Goal: Task Accomplishment & Management: Use online tool/utility

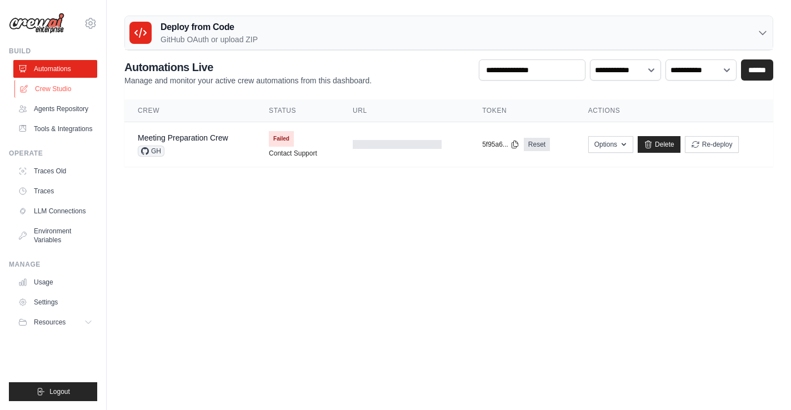
click at [61, 94] on link "Crew Studio" at bounding box center [56, 89] width 84 height 18
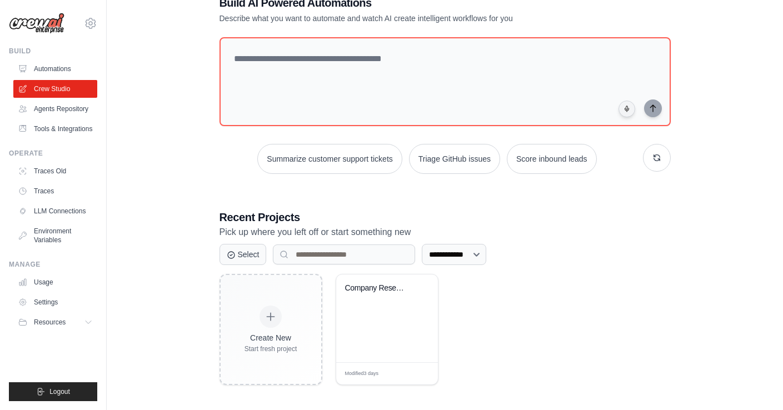
scroll to position [37, 0]
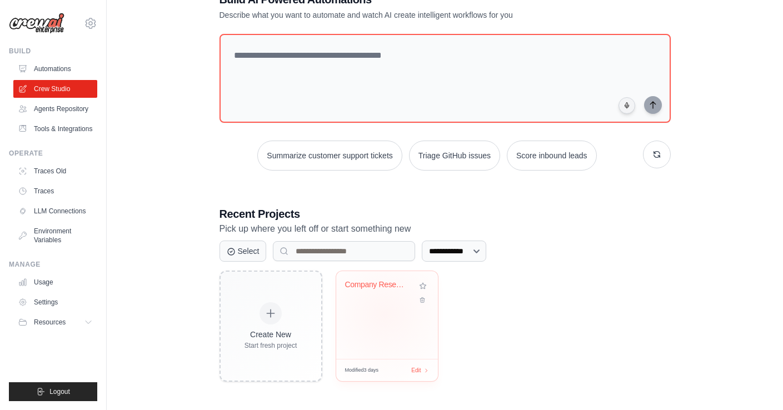
click at [384, 313] on div "Company Research & Investment Analy..." at bounding box center [387, 315] width 102 height 88
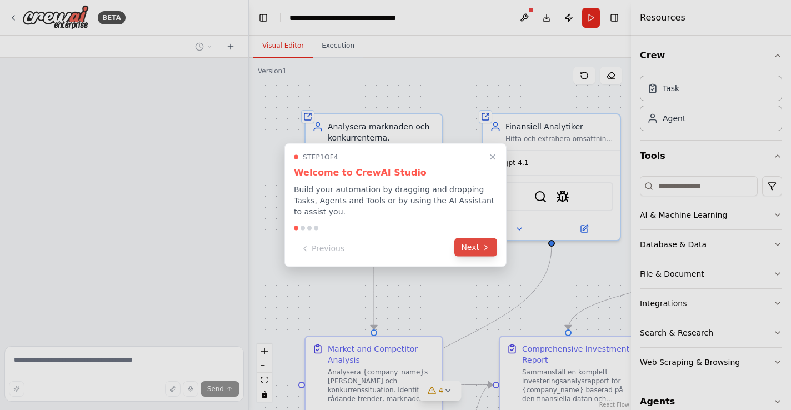
scroll to position [734, 0]
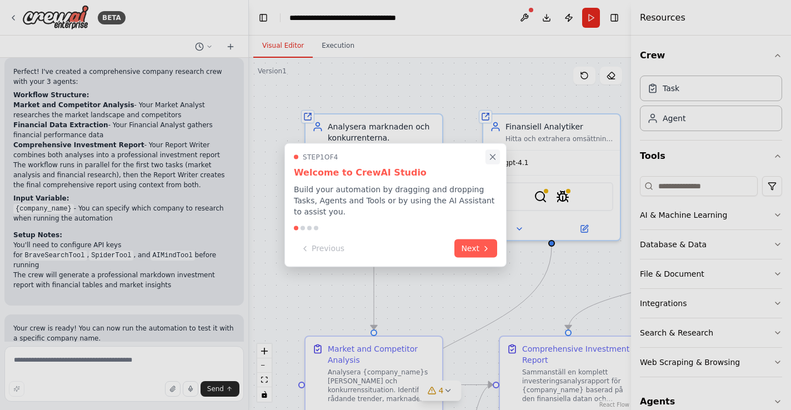
click at [493, 157] on icon "Close walkthrough" at bounding box center [492, 156] width 5 height 5
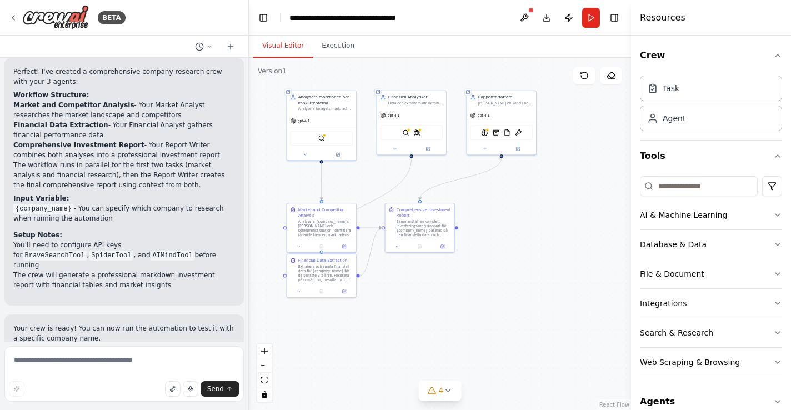
drag, startPoint x: 585, startPoint y: 328, endPoint x: 499, endPoint y: 223, distance: 135.3
click at [493, 216] on div ".deletable-edge-delete-btn { width: 20px; height: 20px; border: 0px solid #ffff…" at bounding box center [440, 234] width 382 height 352
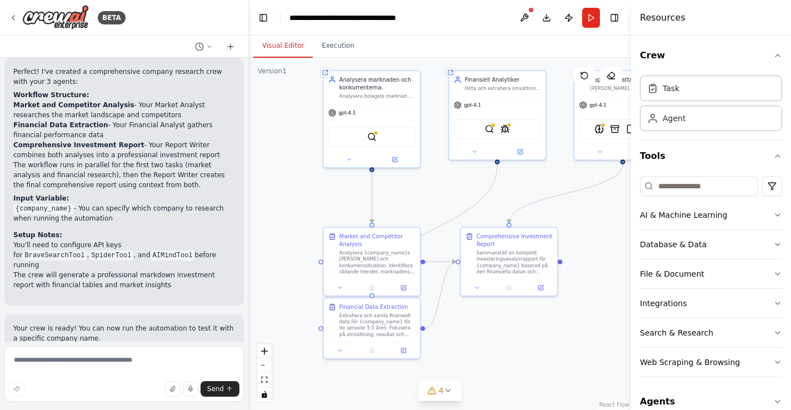
drag, startPoint x: 485, startPoint y: 233, endPoint x: 595, endPoint y: 269, distance: 115.4
click at [599, 269] on div ".deletable-edge-delete-btn { width: 20px; height: 20px; border: 0px solid #ffff…" at bounding box center [440, 234] width 382 height 352
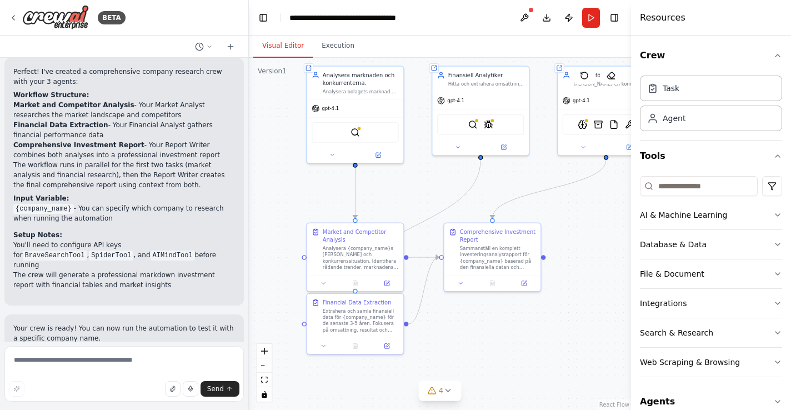
drag, startPoint x: 515, startPoint y: 321, endPoint x: 499, endPoint y: 316, distance: 17.2
click at [499, 316] on div ".deletable-edge-delete-btn { width: 20px; height: 20px; border: 0px solid #ffff…" at bounding box center [440, 234] width 382 height 352
click at [135, 354] on textarea at bounding box center [123, 374] width 239 height 56
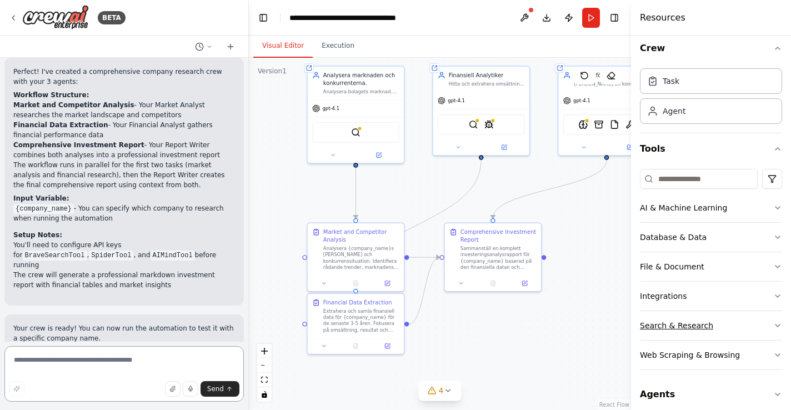
scroll to position [16, 0]
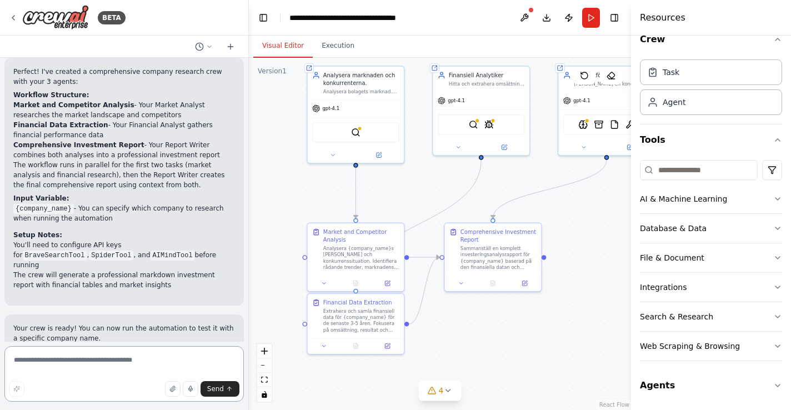
click at [118, 366] on textarea at bounding box center [123, 374] width 239 height 56
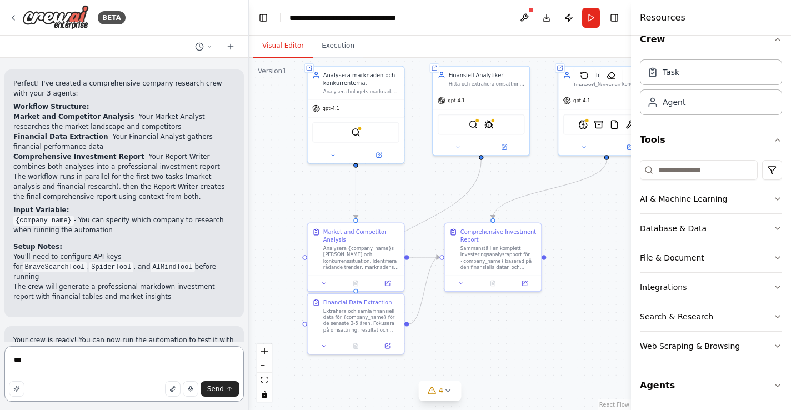
scroll to position [734, 0]
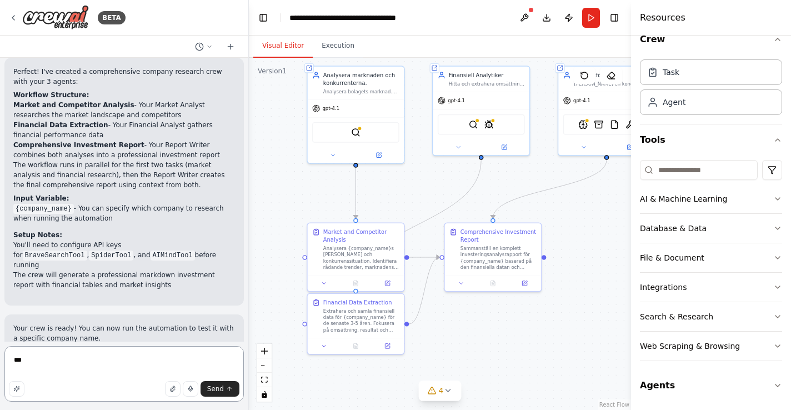
click at [74, 367] on textarea "***" at bounding box center [123, 374] width 239 height 56
type textarea "**********"
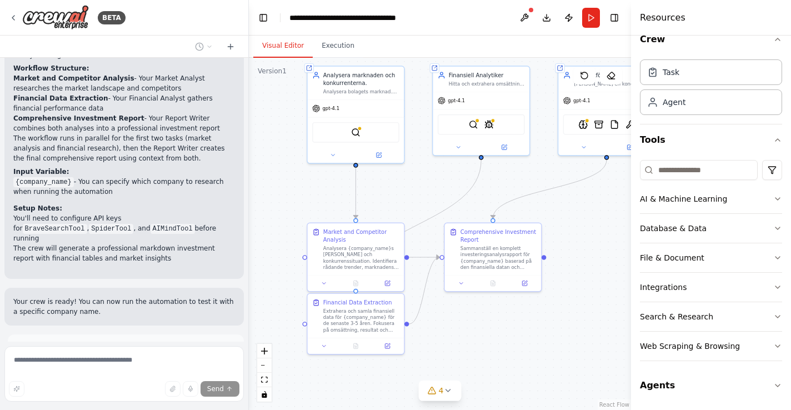
scroll to position [824, 0]
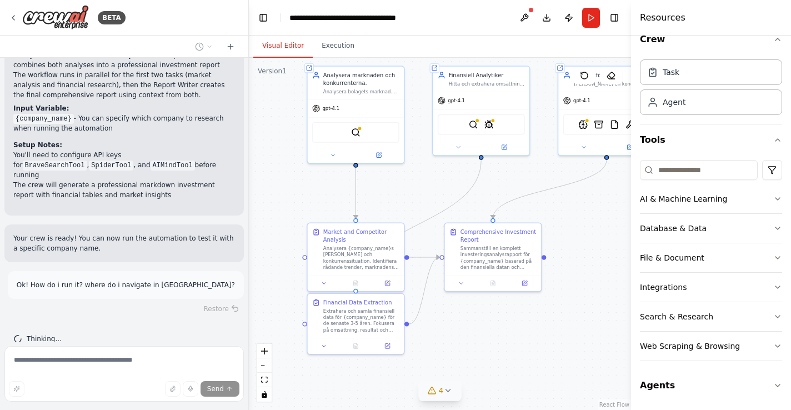
click at [452, 389] on icon at bounding box center [447, 390] width 9 height 9
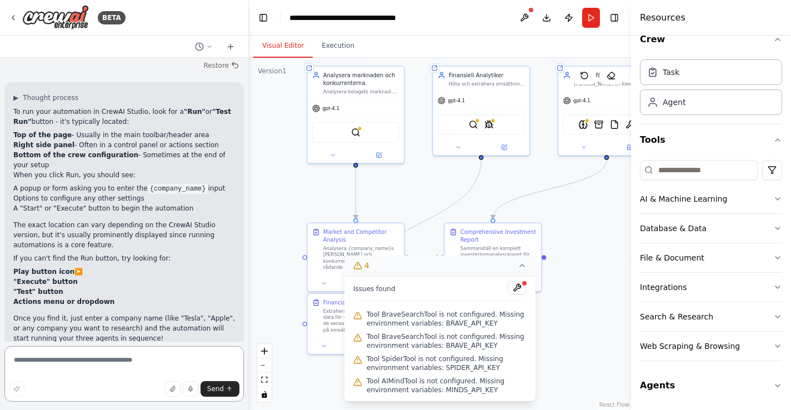
scroll to position [1081, 0]
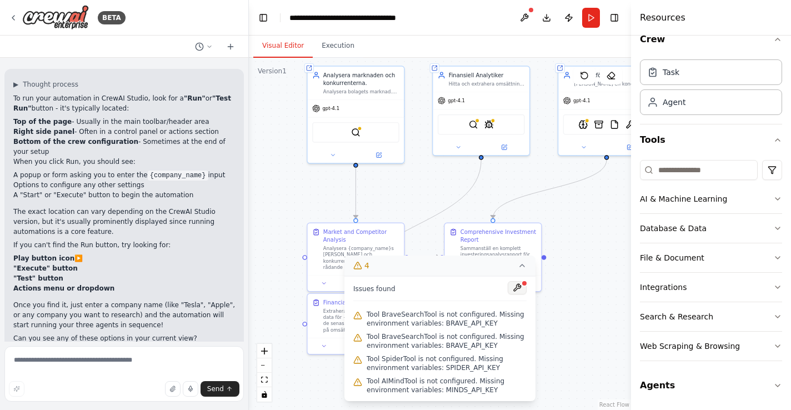
click at [514, 292] on button at bounding box center [517, 287] width 19 height 13
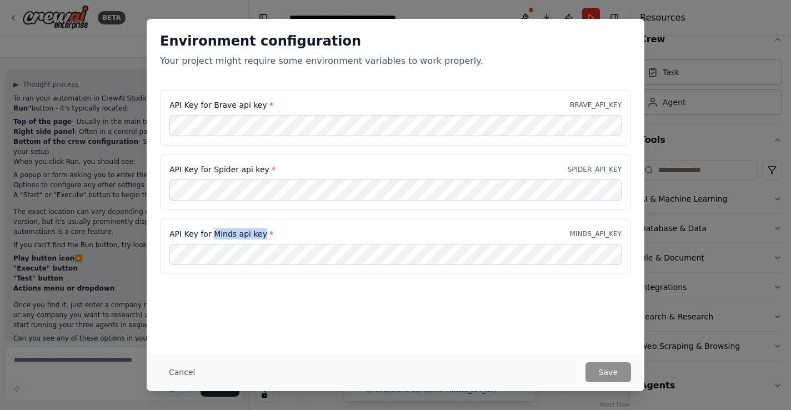
drag, startPoint x: 213, startPoint y: 236, endPoint x: 261, endPoint y: 237, distance: 47.2
click at [261, 237] on label "API Key for Minds api key *" at bounding box center [221, 233] width 104 height 11
copy label "Minds api key"
click at [615, 378] on button "Save" at bounding box center [608, 372] width 46 height 20
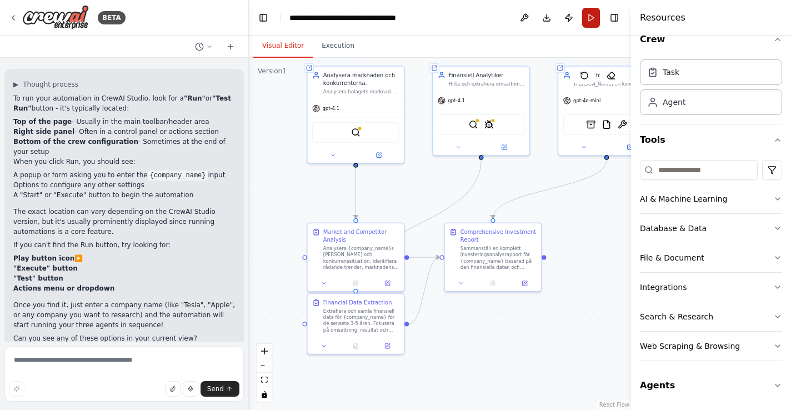
click at [589, 17] on button "Run" at bounding box center [591, 18] width 18 height 20
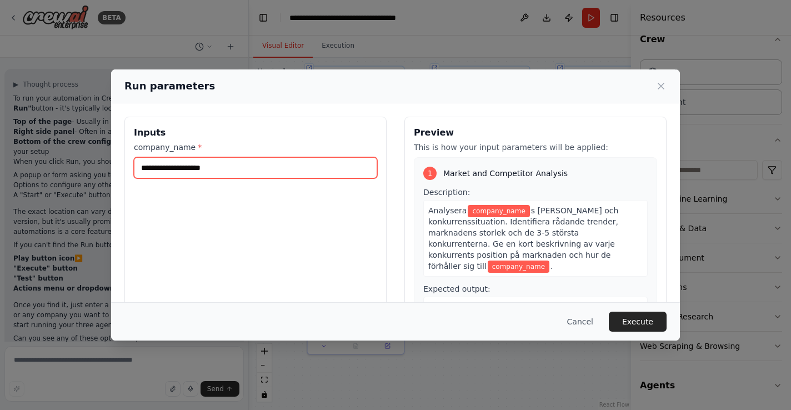
click at [292, 169] on input "company_name *" at bounding box center [255, 167] width 243 height 21
type input "**********"
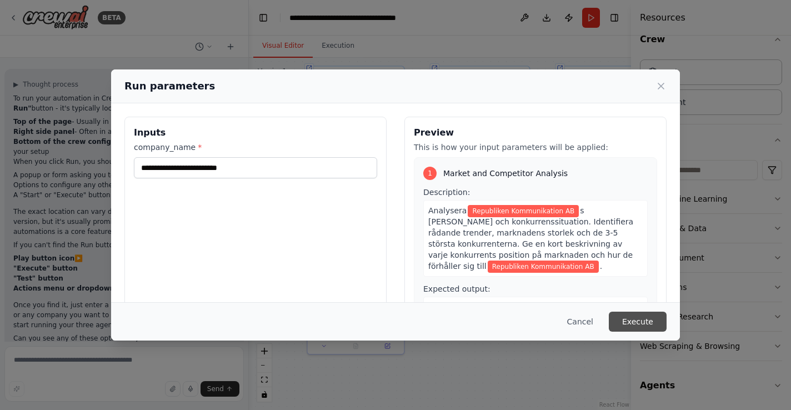
click at [645, 322] on button "Execute" at bounding box center [638, 322] width 58 height 20
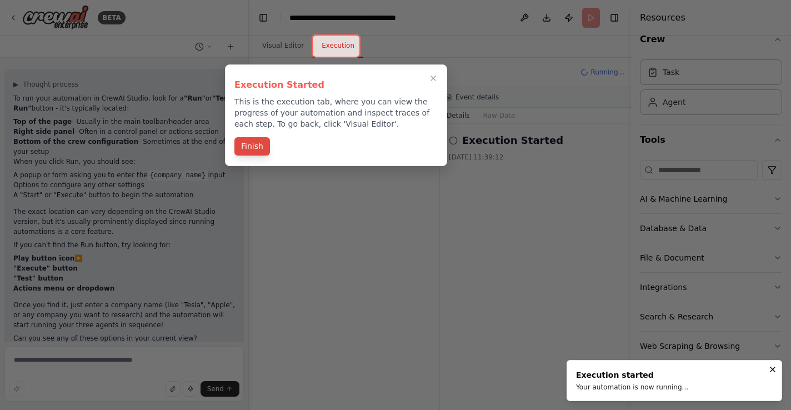
click at [261, 147] on button "Finish" at bounding box center [252, 146] width 36 height 18
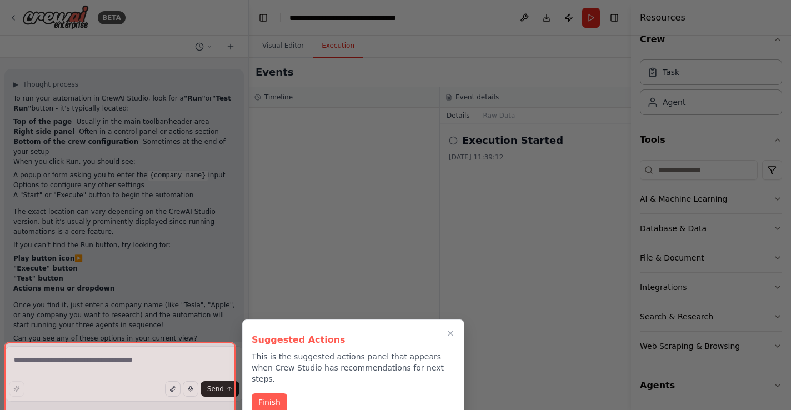
click at [156, 364] on div at bounding box center [119, 382] width 231 height 81
click at [273, 397] on button "Finish" at bounding box center [270, 401] width 36 height 18
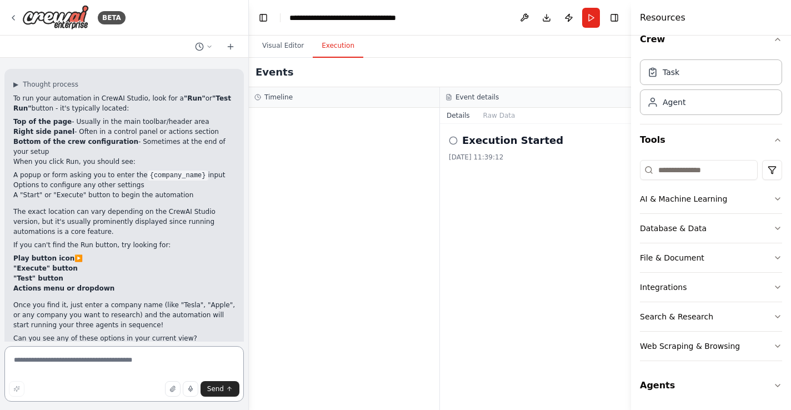
click at [115, 368] on textarea at bounding box center [123, 374] width 239 height 56
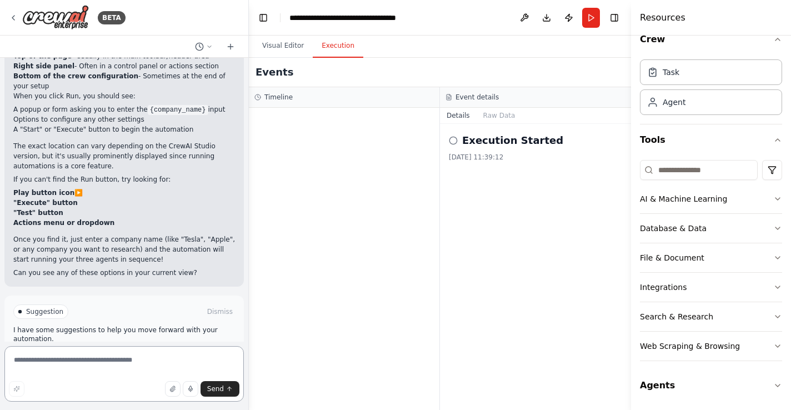
scroll to position [1171, 0]
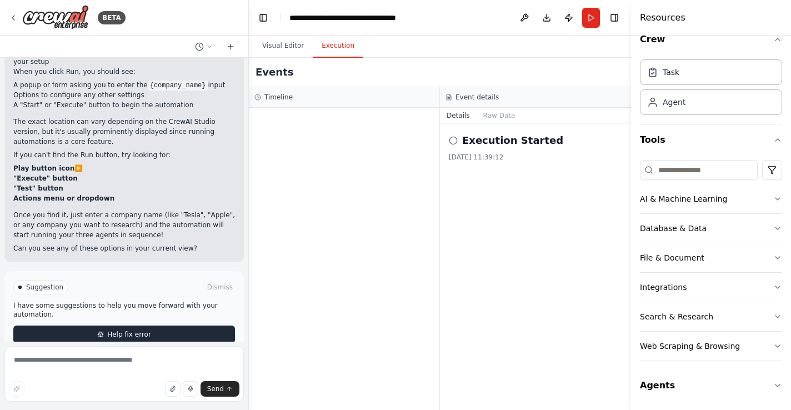
click at [122, 326] on button "Help fix error" at bounding box center [124, 335] width 222 height 18
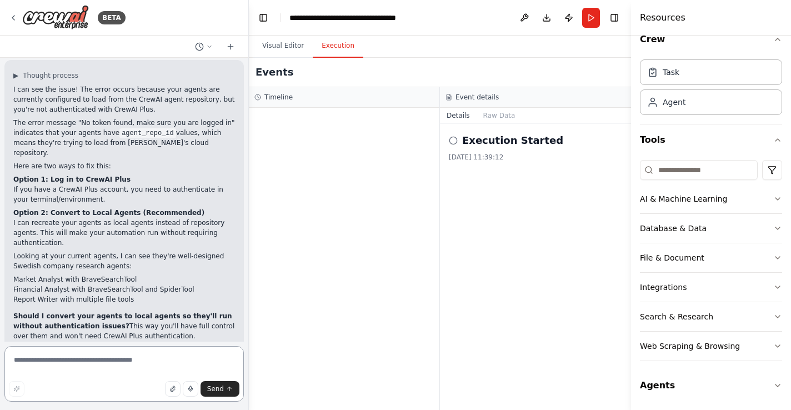
scroll to position [1383, 0]
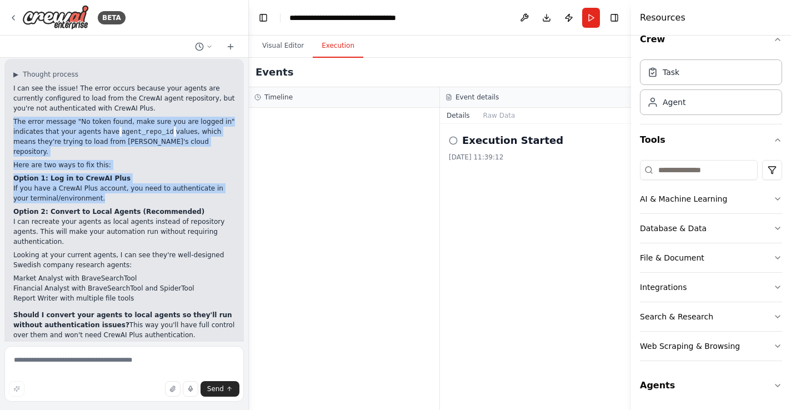
drag, startPoint x: 52, startPoint y: 97, endPoint x: 166, endPoint y: 170, distance: 135.4
click at [166, 170] on div "I can see the issue! The error occurs because your agents are currently configu…" at bounding box center [124, 218] width 222 height 270
click at [164, 183] on p "If you have a CrewAI Plus account, you need to authenticate in your terminal/en…" at bounding box center [124, 193] width 222 height 20
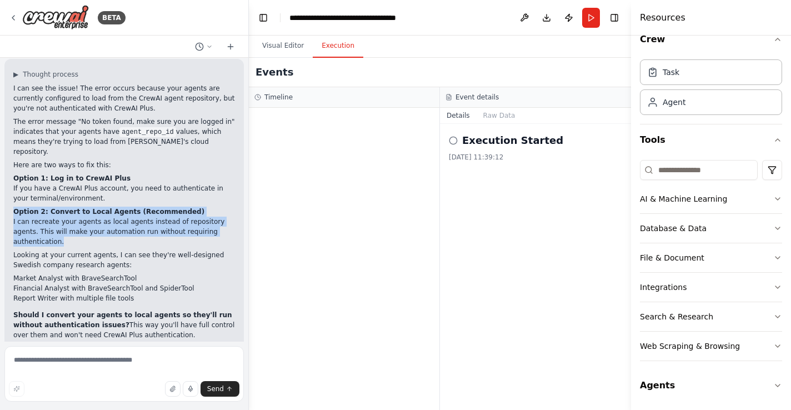
drag, startPoint x: 158, startPoint y: 172, endPoint x: 183, endPoint y: 216, distance: 50.8
click at [183, 216] on div "I can see the issue! The error occurs because your agents are currently configu…" at bounding box center [124, 218] width 222 height 270
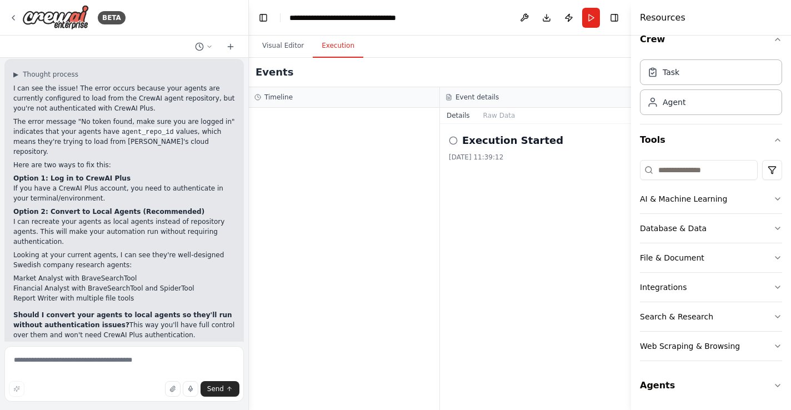
click at [138, 250] on p "Looking at your current agents, I can see they're well-designed Swedish company…" at bounding box center [124, 260] width 222 height 20
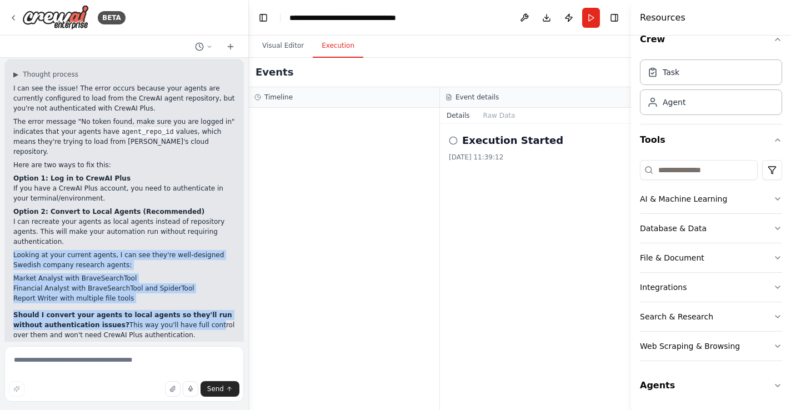
drag, startPoint x: 136, startPoint y: 217, endPoint x: 206, endPoint y: 298, distance: 107.1
click at [206, 298] on div "I can see the issue! The error occurs because your agents are currently configu…" at bounding box center [124, 218] width 222 height 270
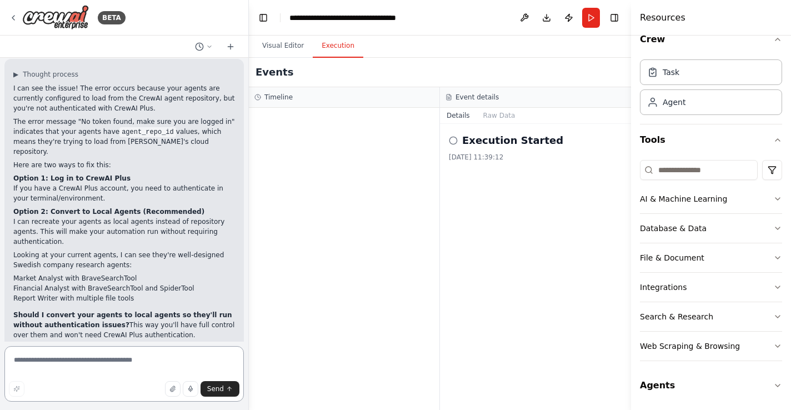
click at [141, 364] on textarea at bounding box center [123, 374] width 239 height 56
type textarea "**********"
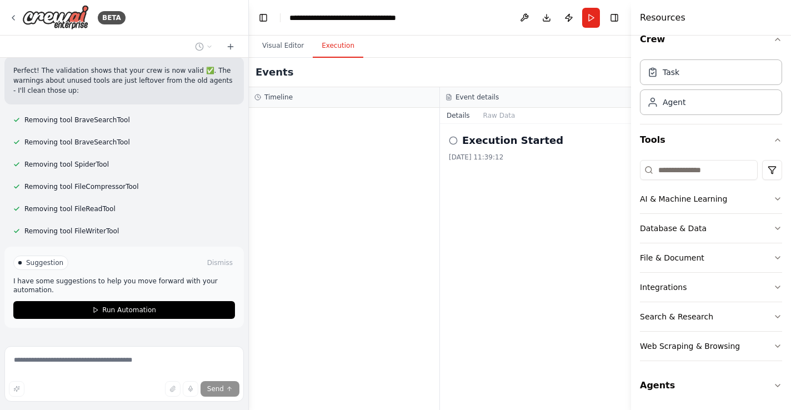
scroll to position [2343, 0]
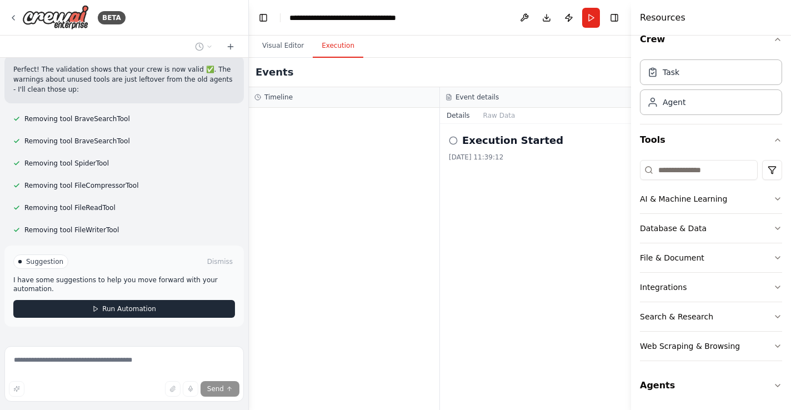
click at [124, 304] on span "Run Automation" at bounding box center [129, 308] width 54 height 9
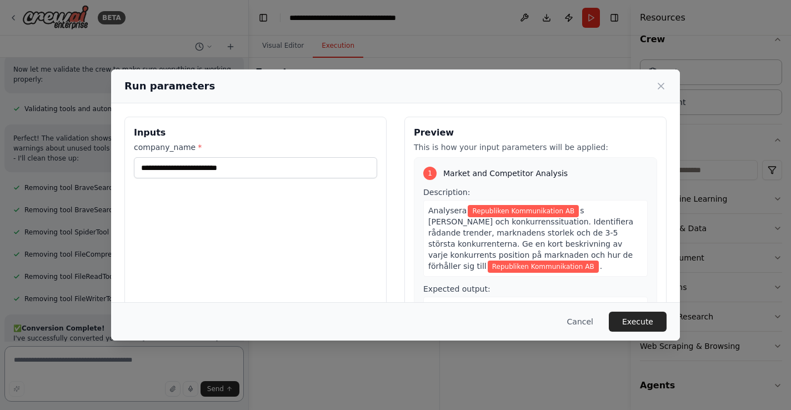
scroll to position [0, 0]
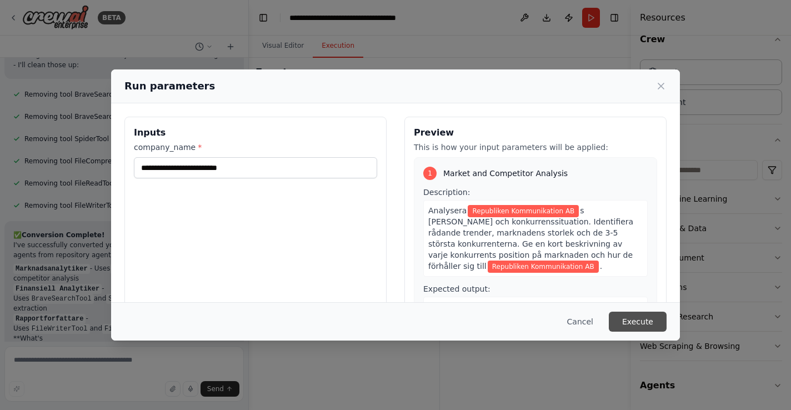
click at [650, 321] on button "Execute" at bounding box center [638, 322] width 58 height 20
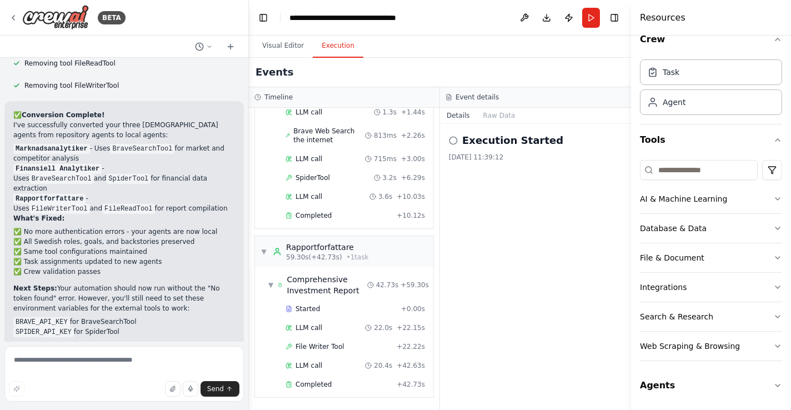
scroll to position [2577, 0]
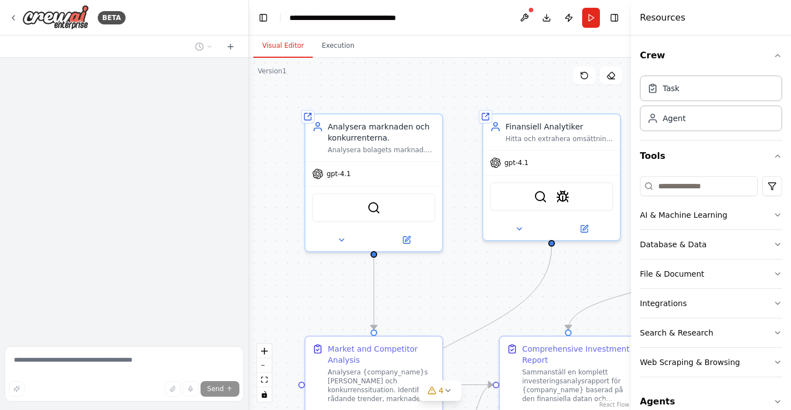
scroll to position [734, 0]
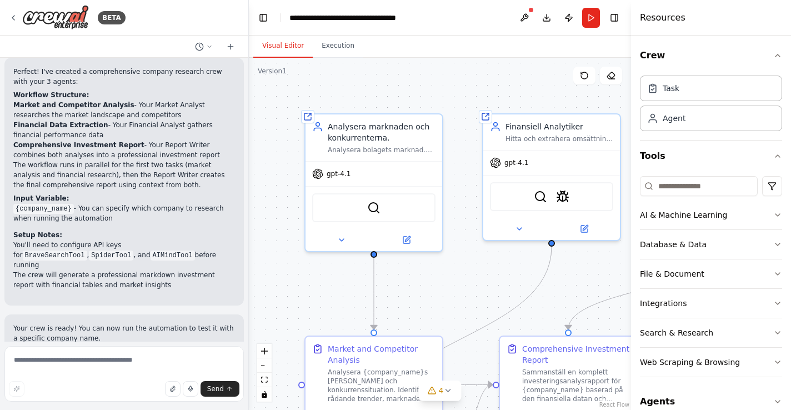
click at [5, 20] on div "BETA" at bounding box center [124, 18] width 248 height 36
click at [21, 21] on div "BETA" at bounding box center [67, 17] width 117 height 25
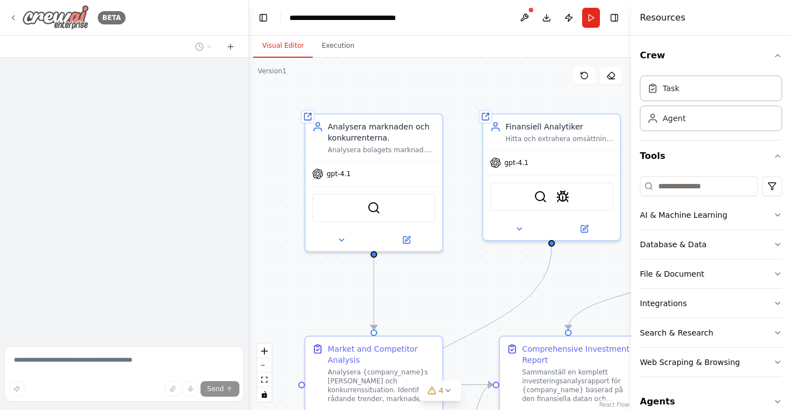
scroll to position [734, 0]
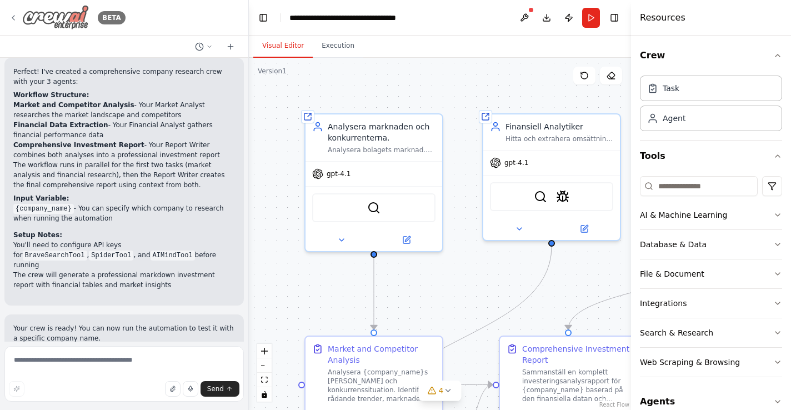
click at [12, 19] on icon at bounding box center [13, 17] width 9 height 9
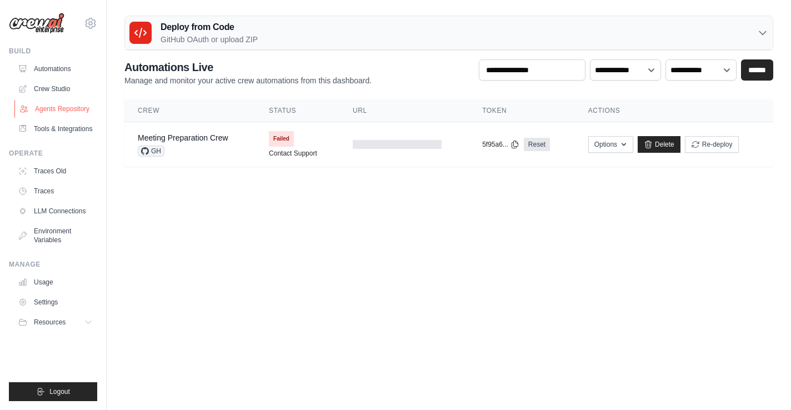
click at [67, 113] on link "Agents Repository" at bounding box center [56, 109] width 84 height 18
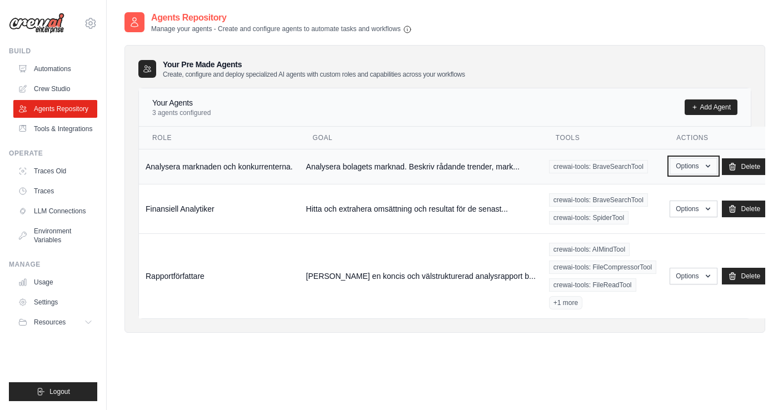
click at [699, 172] on button "Options" at bounding box center [692, 166] width 47 height 17
click at [277, 284] on td "Rapportförfattare" at bounding box center [219, 275] width 161 height 85
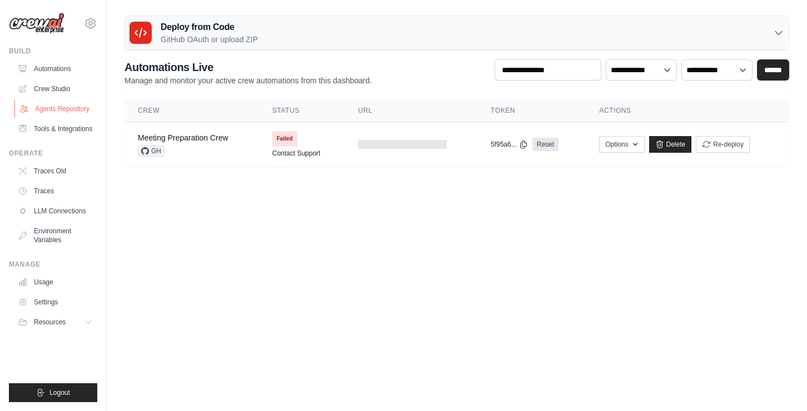
click at [64, 114] on link "Agents Repository" at bounding box center [56, 109] width 84 height 18
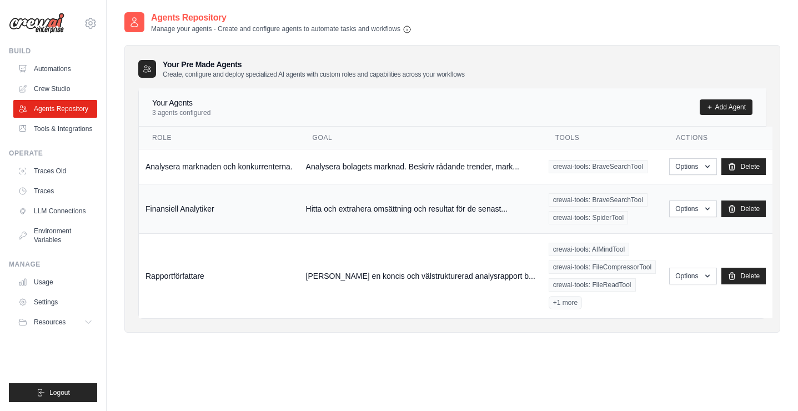
click at [431, 210] on td "Hitta och extrahera omsättning och resultat för de senast..." at bounding box center [420, 208] width 243 height 49
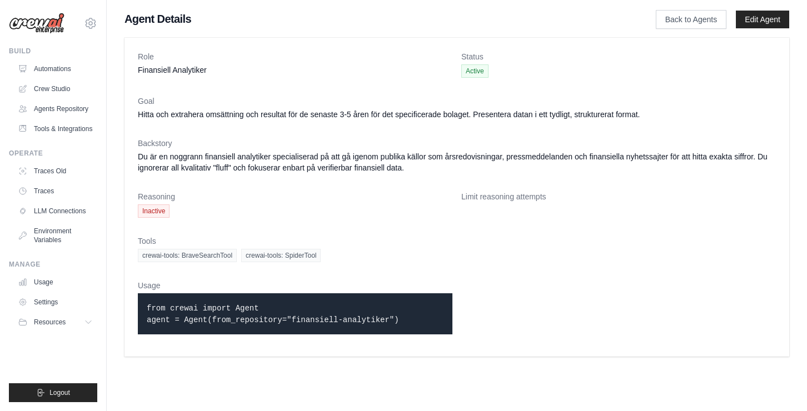
click at [159, 212] on span "Inactive" at bounding box center [154, 210] width 32 height 13
drag, startPoint x: 407, startPoint y: 194, endPoint x: 413, endPoint y: 193, distance: 6.3
click at [408, 194] on dt "Reasoning" at bounding box center [295, 196] width 314 height 11
click at [753, 23] on link "Edit Agent" at bounding box center [761, 20] width 53 height 18
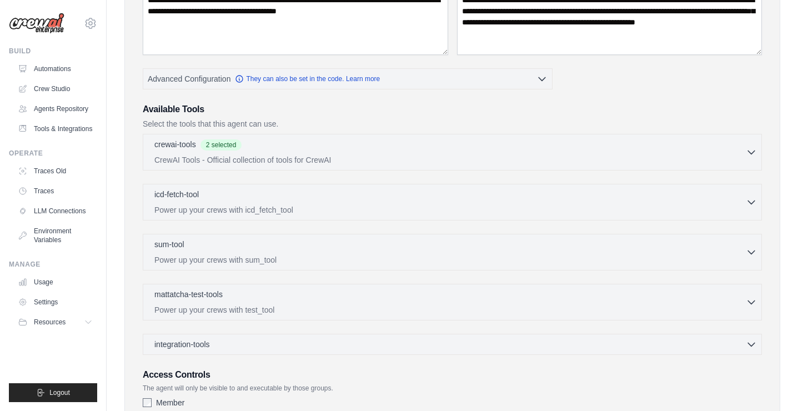
scroll to position [168, 0]
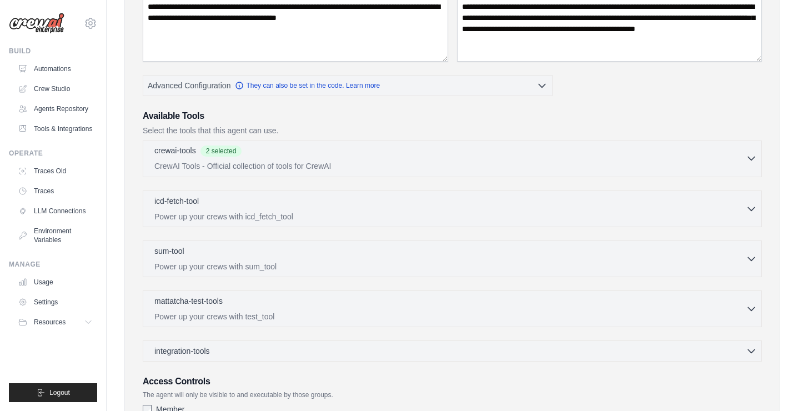
click at [336, 168] on p "CrewAI Tools - Official collection of tools for CrewAI" at bounding box center [450, 166] width 592 height 11
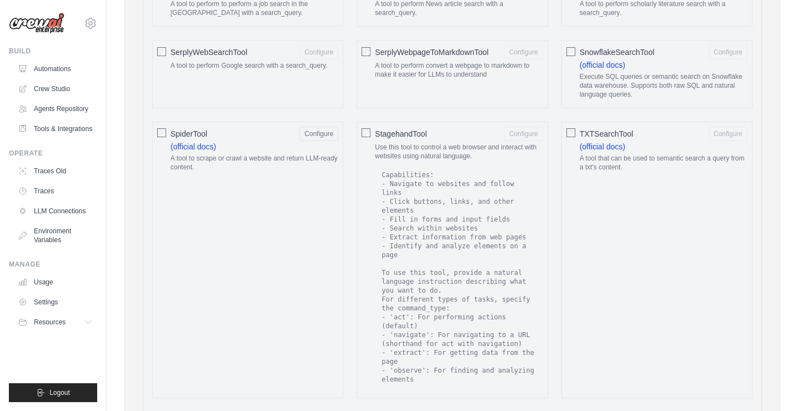
scroll to position [1713, 0]
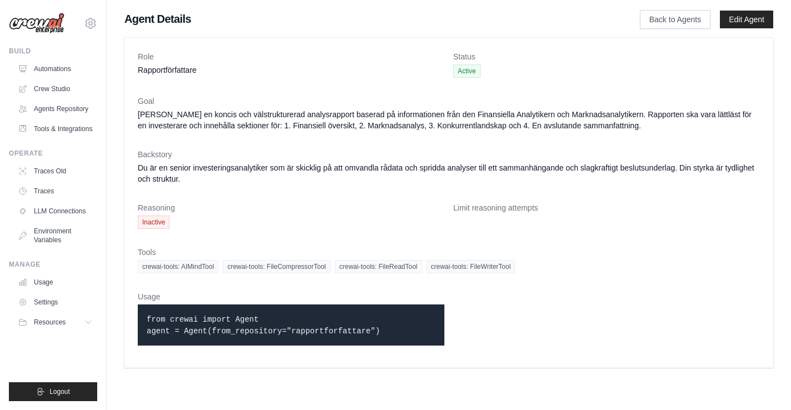
click at [595, 200] on dl "Role Rapportförfattare Status Active Goal [PERSON_NAME] en koncis och välstrukt…" at bounding box center [449, 202] width 622 height 303
click at [742, 21] on link "Edit Agent" at bounding box center [746, 20] width 53 height 18
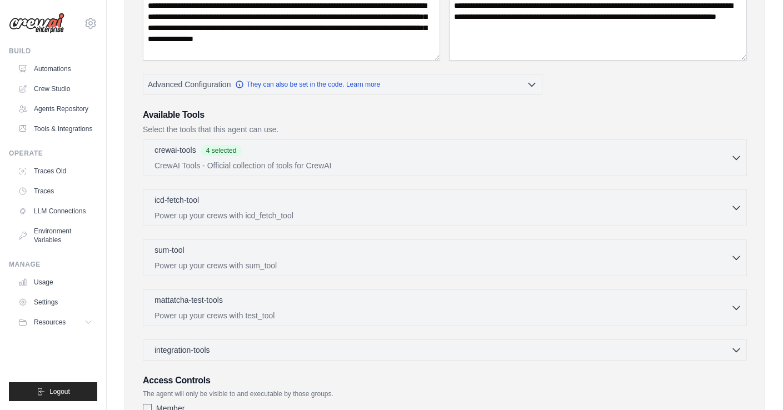
scroll to position [165, 0]
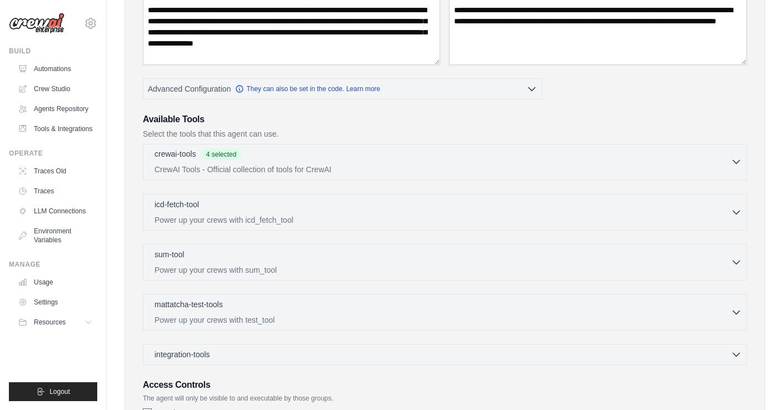
click at [488, 151] on div "crewai-tools 4 selected" at bounding box center [442, 154] width 576 height 13
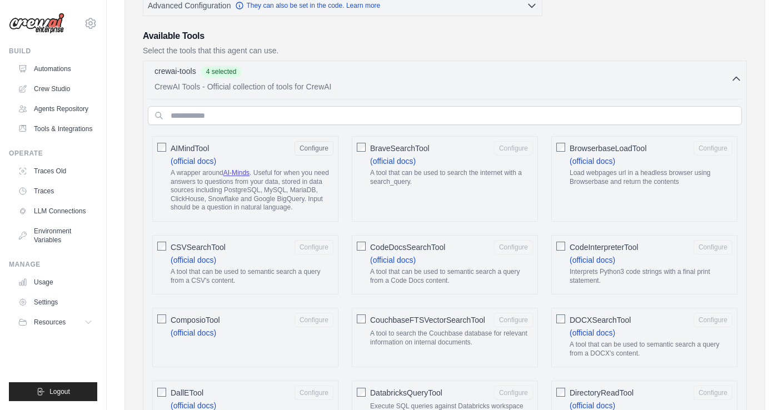
scroll to position [228, 0]
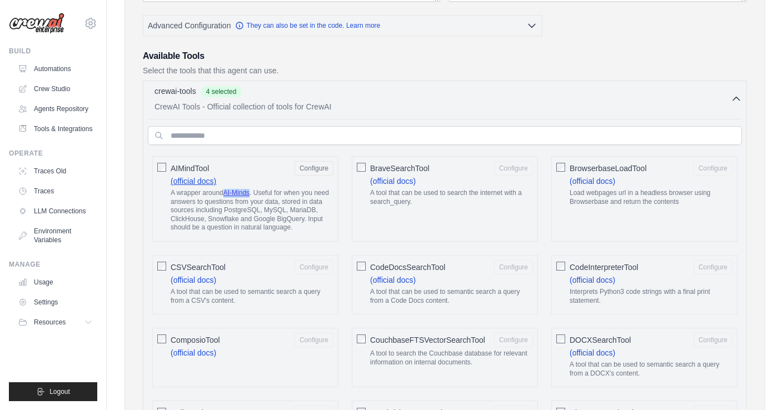
click at [205, 182] on link "(official docs)" at bounding box center [194, 181] width 46 height 9
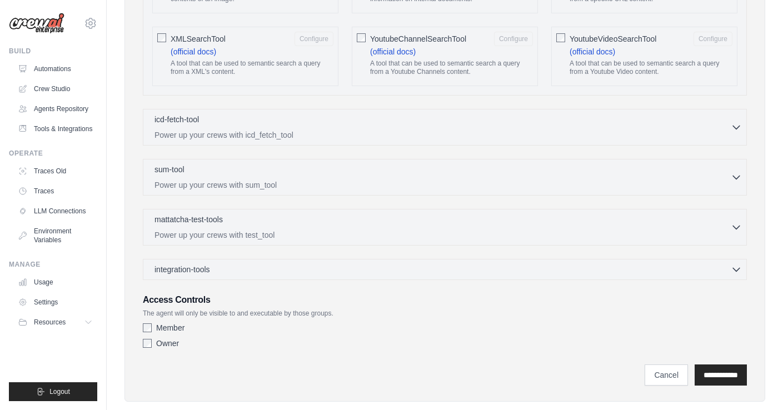
scroll to position [2152, 0]
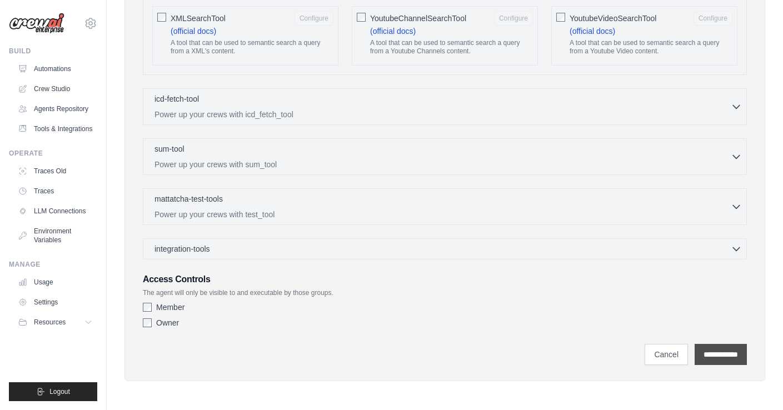
click at [721, 355] on input "**********" at bounding box center [720, 354] width 52 height 21
